Goal: Contribute content: Add original content to the website for others to see

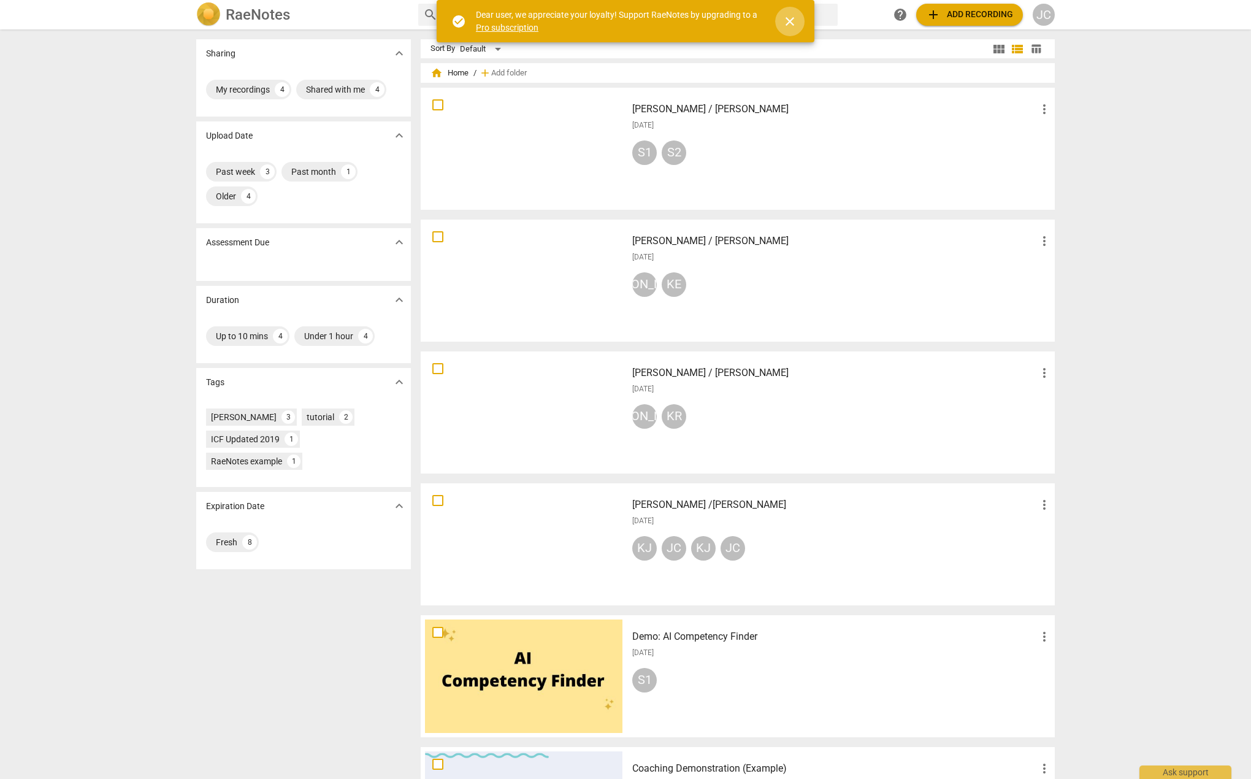
click at [792, 25] on span "close" at bounding box center [789, 21] width 15 height 15
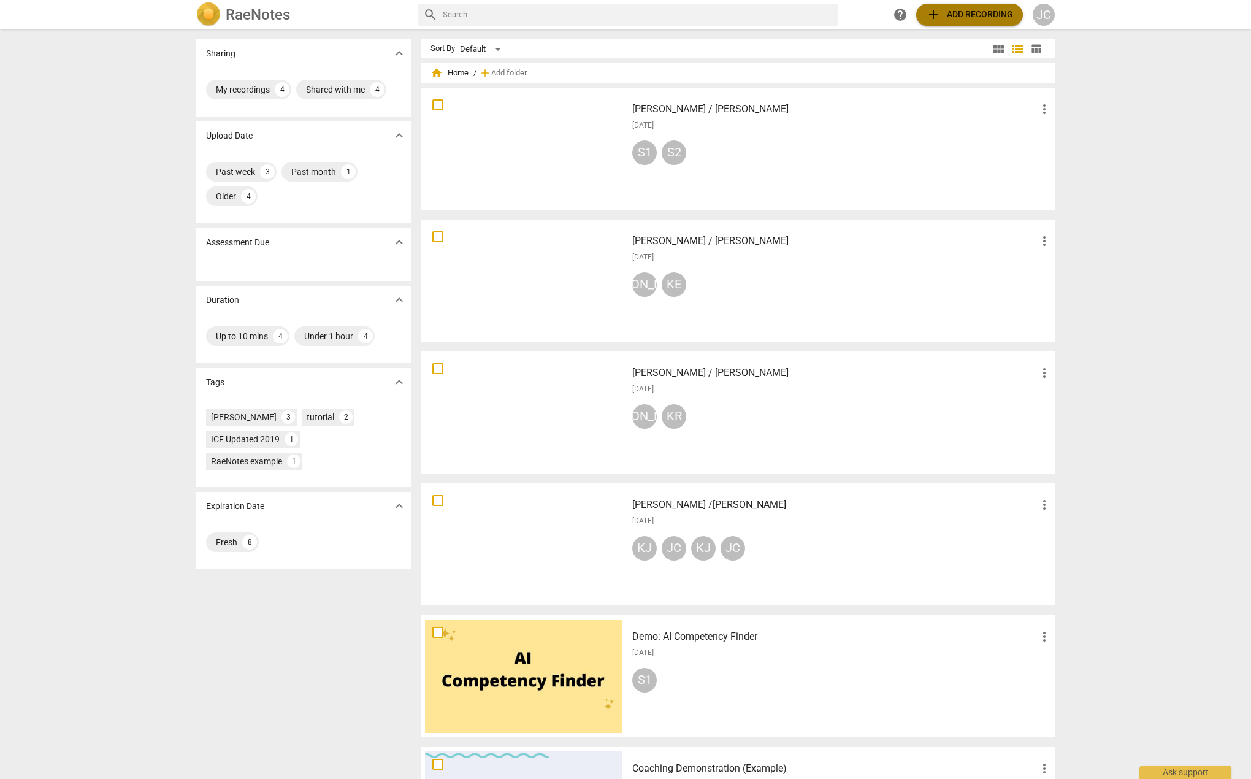
click at [960, 15] on span "add Add recording" at bounding box center [969, 14] width 87 height 15
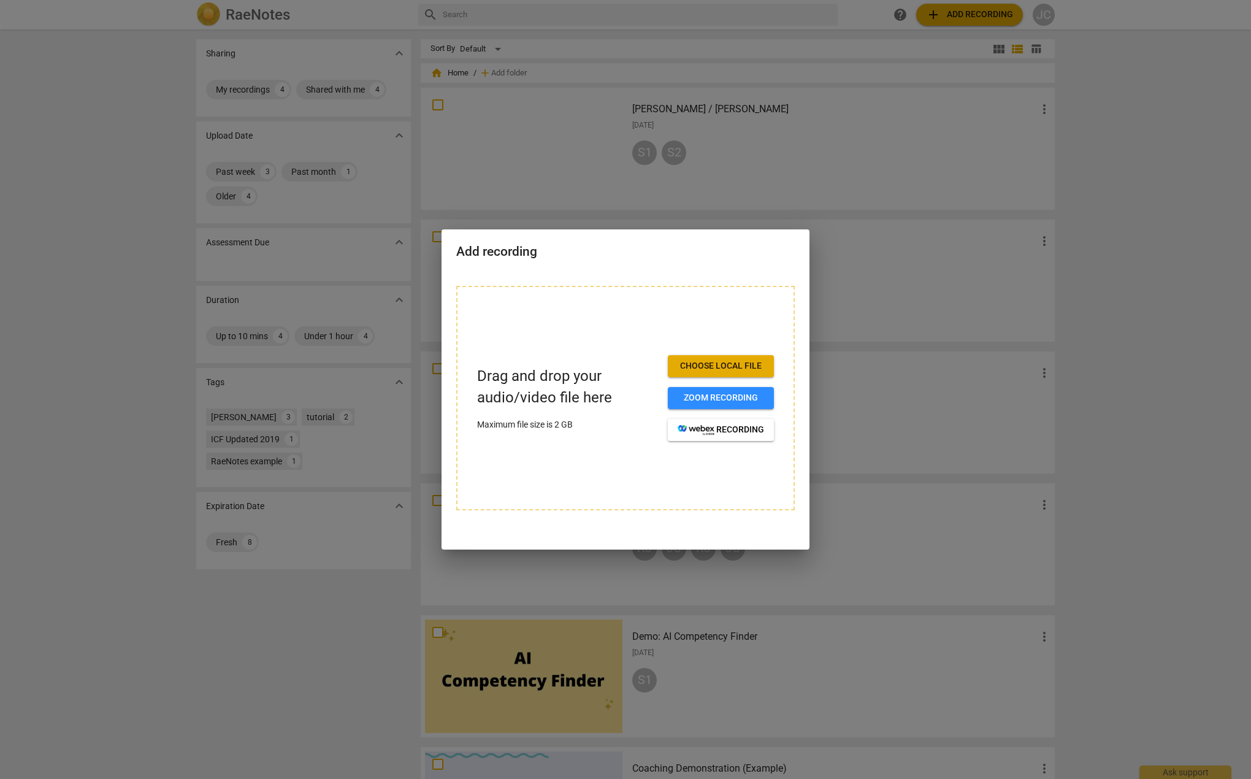
click at [711, 368] on span "Choose local file" at bounding box center [721, 366] width 86 height 12
click at [702, 393] on span "Zoom recording" at bounding box center [721, 398] width 86 height 12
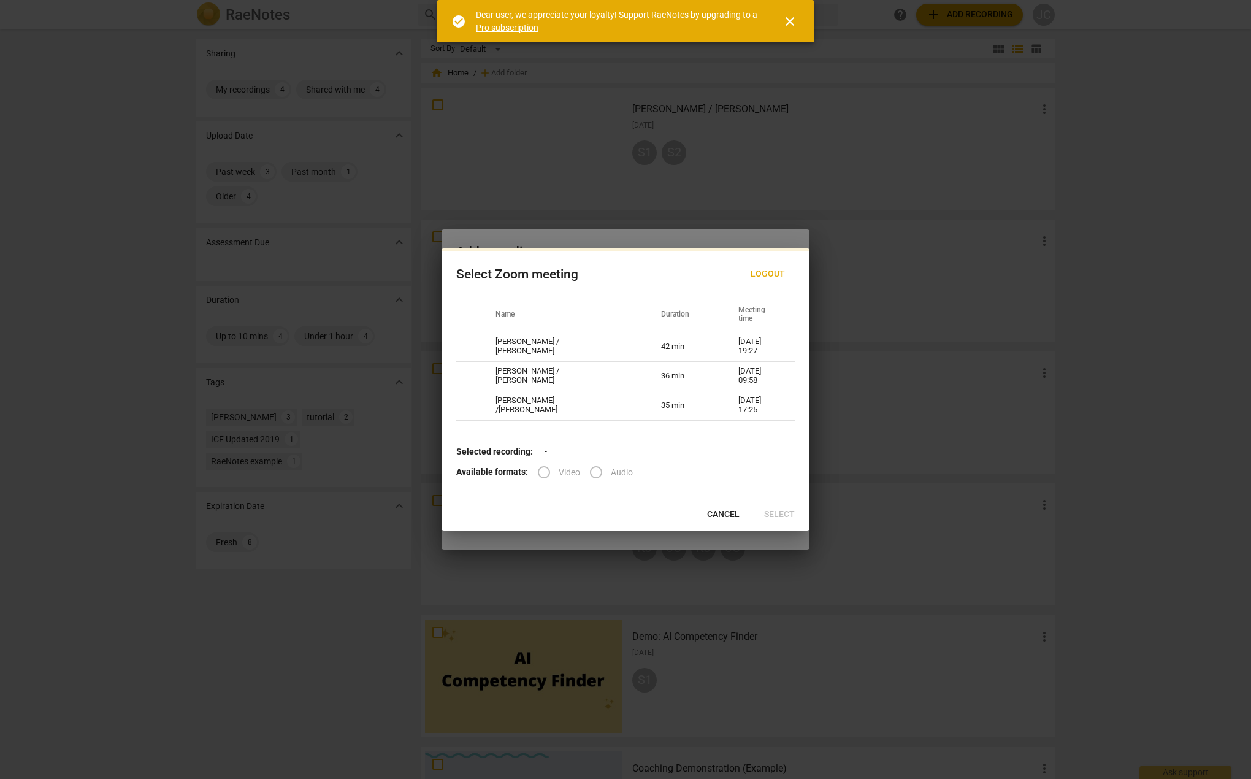
click at [542, 472] on label "Video" at bounding box center [554, 471] width 51 height 29
click at [546, 406] on td "[PERSON_NAME] /[PERSON_NAME]" at bounding box center [564, 405] width 166 height 29
radio input "true"
click at [781, 514] on span "Select" at bounding box center [779, 514] width 31 height 12
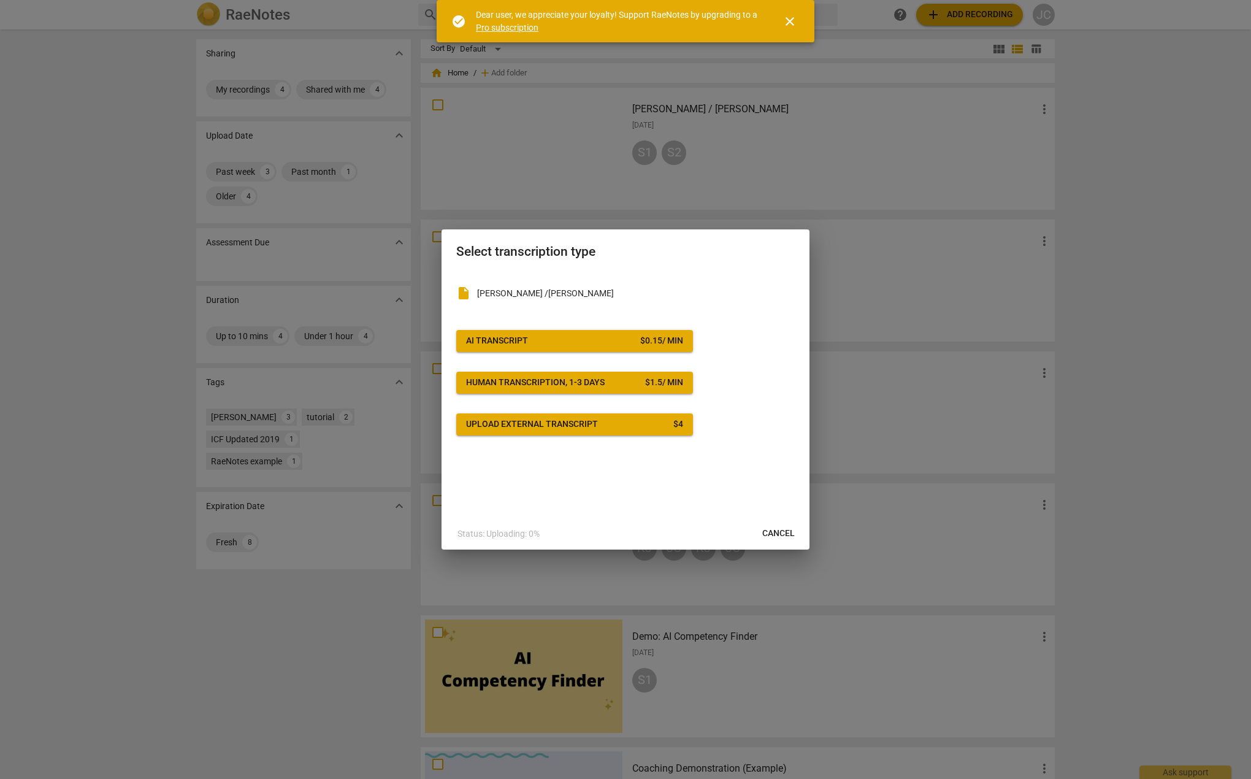
click at [790, 26] on span "close" at bounding box center [789, 21] width 15 height 15
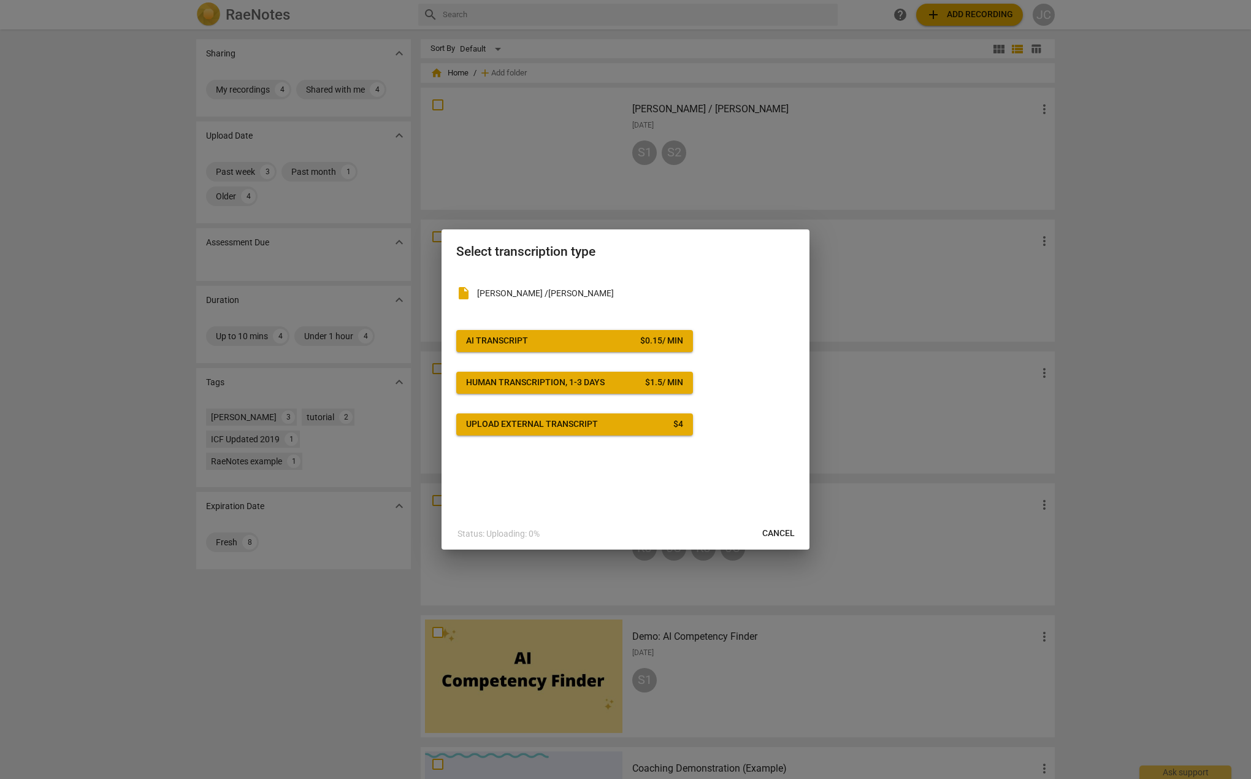
drag, startPoint x: 778, startPoint y: 536, endPoint x: 676, endPoint y: 45, distance: 501.6
click at [778, 536] on span "Cancel" at bounding box center [778, 533] width 32 height 12
